Goal: Navigation & Orientation: Find specific page/section

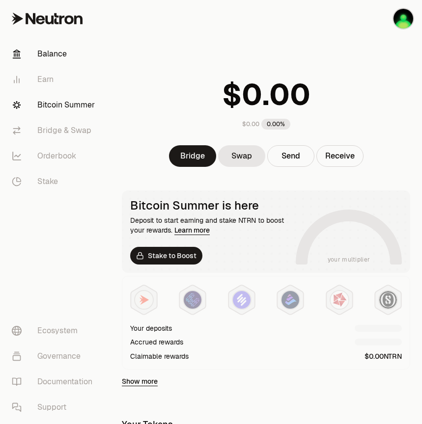
click at [63, 103] on link "Bitcoin Summer" at bounding box center [55, 105] width 102 height 26
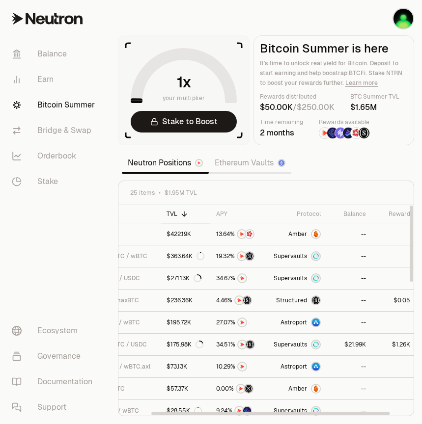
scroll to position [0, 59]
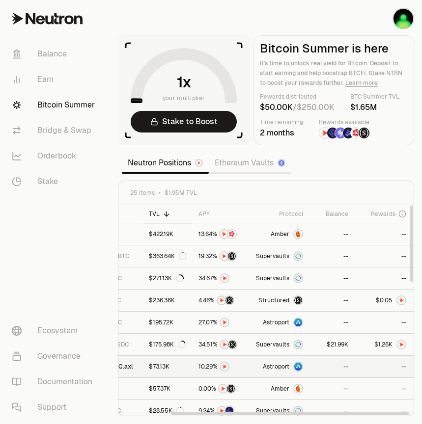
drag, startPoint x: 307, startPoint y: 414, endPoint x: 373, endPoint y: 357, distance: 87.8
click at [374, 413] on div at bounding box center [290, 413] width 238 height 3
click at [334, 219] on th "Balance" at bounding box center [331, 214] width 45 height 18
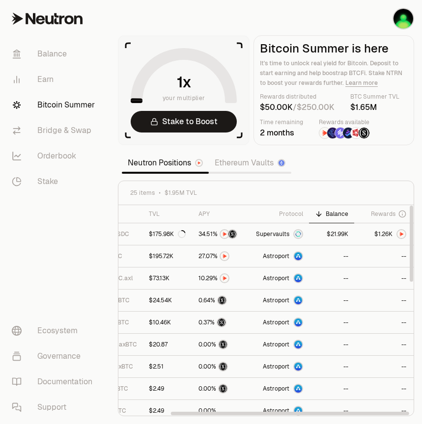
click at [337, 217] on div "Balance" at bounding box center [331, 214] width 33 height 8
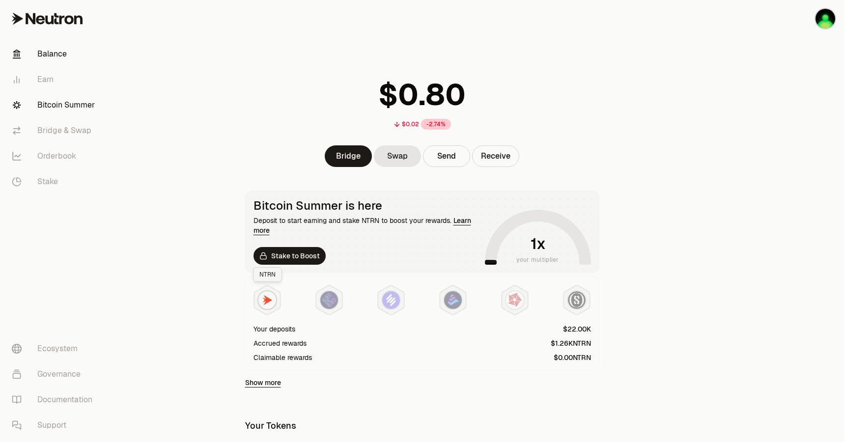
click at [46, 105] on link "Bitcoin Summer" at bounding box center [55, 105] width 102 height 26
